Goal: Information Seeking & Learning: Learn about a topic

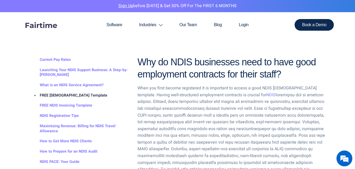
scroll to position [371, 0]
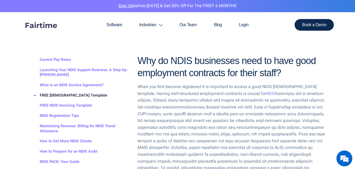
click at [83, 94] on link "FREE [DEMOGRAPHIC_DATA] Template" at bounding box center [68, 96] width 78 height 10
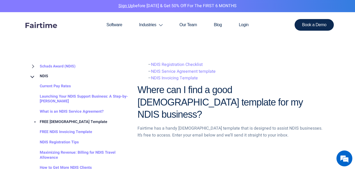
scroll to position [716, 0]
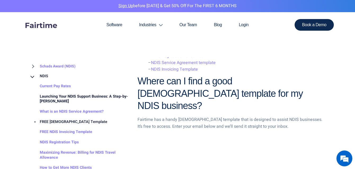
click at [60, 92] on link "Launching Your NDIS Support Business: A Step-by-[PERSON_NAME]" at bounding box center [79, 99] width 101 height 15
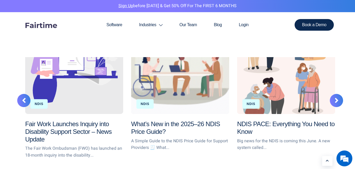
scroll to position [1247, 0]
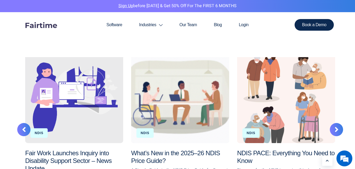
click at [283, 107] on div "NDIS PACE: Everything You Need to Know" at bounding box center [286, 98] width 98 height 92
click at [281, 150] on link "NDIS PACE: Everything You Need to Know" at bounding box center [286, 157] width 98 height 15
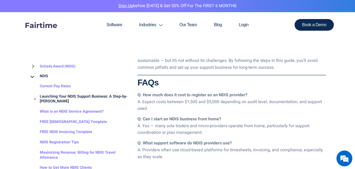
scroll to position [928, 0]
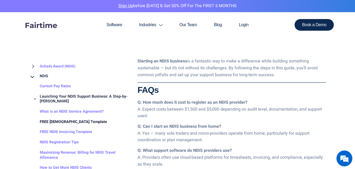
click at [65, 121] on link "FREE Employment Contract Template" at bounding box center [68, 122] width 78 height 10
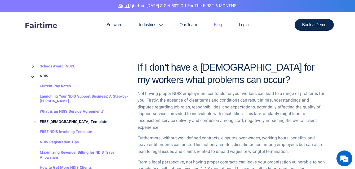
scroll to position [504, 0]
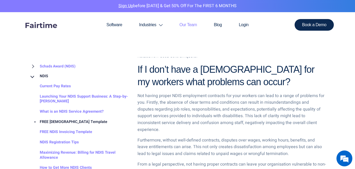
click at [186, 24] on link "Our Team" at bounding box center [188, 24] width 34 height 25
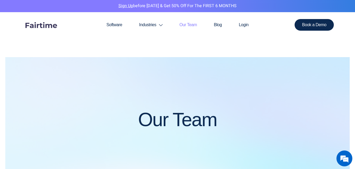
click at [123, 6] on link "Sign Up" at bounding box center [126, 6] width 15 height 6
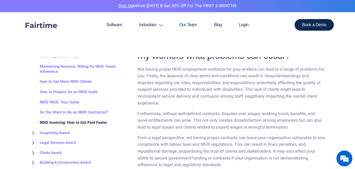
click at [77, 123] on link "NDIS Invoicing: How to Get Paid Faster" at bounding box center [68, 123] width 78 height 10
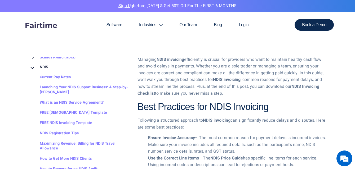
scroll to position [27, 0]
